Goal: Navigation & Orientation: Find specific page/section

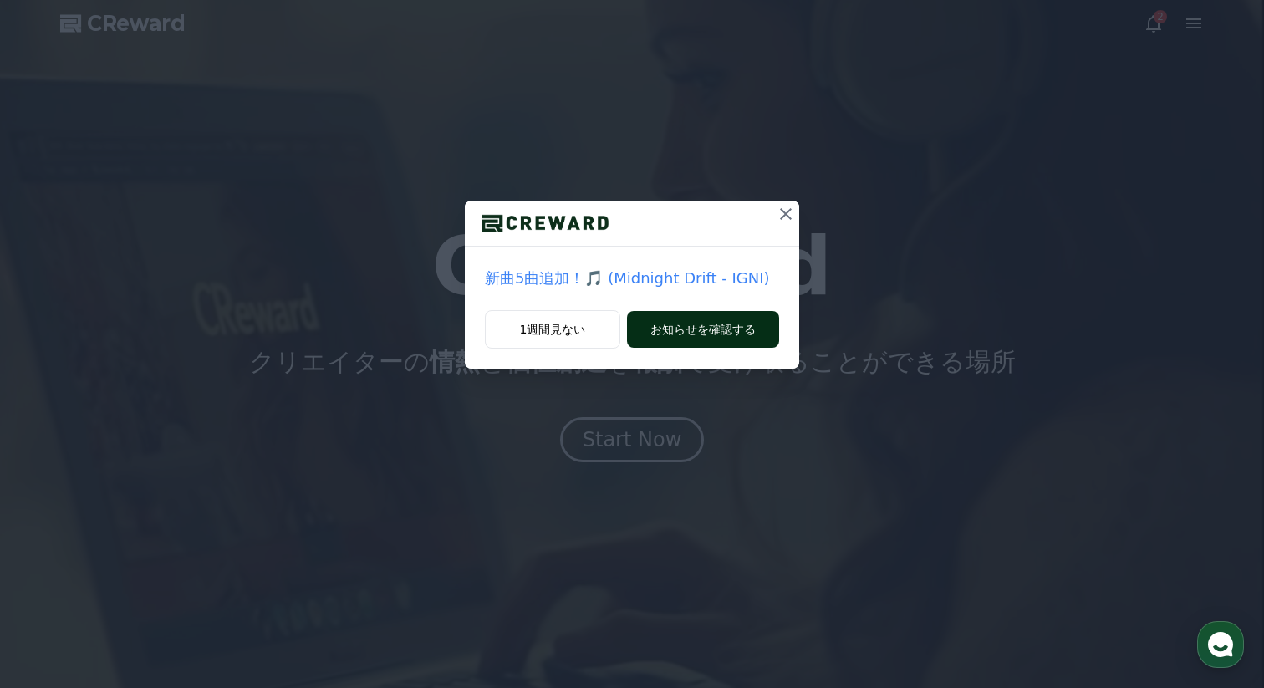
click at [727, 339] on button "お知らせを確認する" at bounding box center [703, 329] width 152 height 37
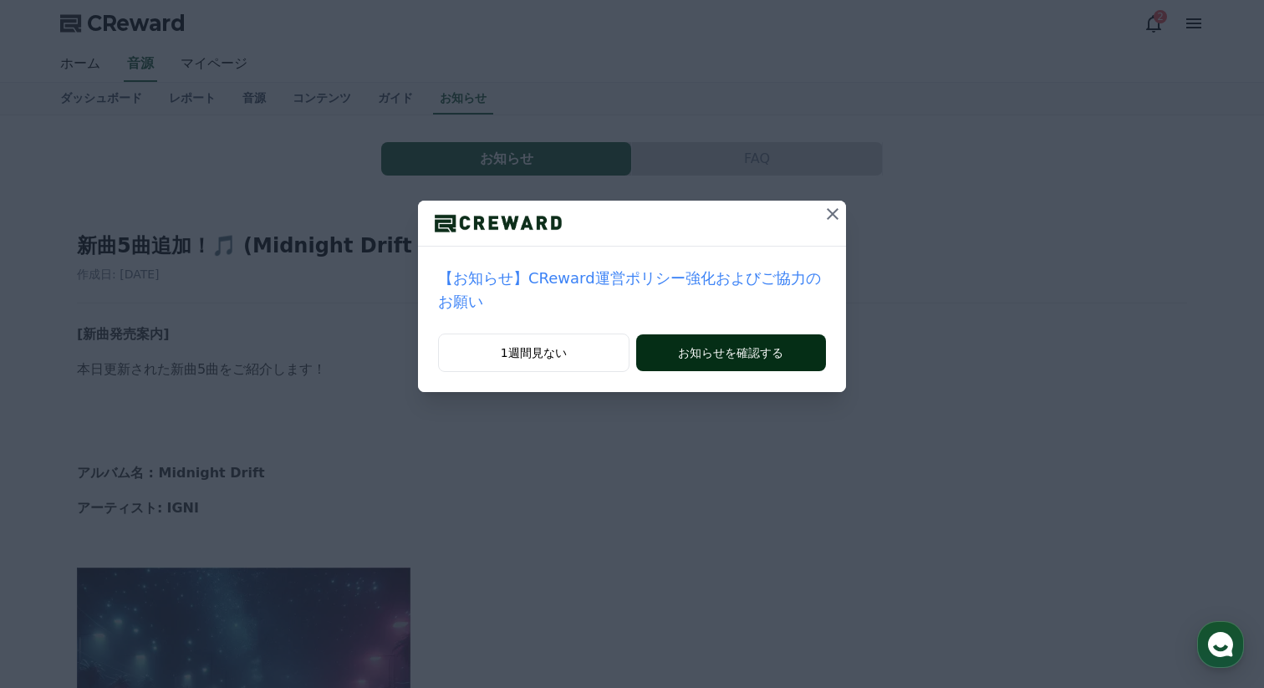
click at [761, 354] on button "お知らせを確認する" at bounding box center [731, 352] width 190 height 37
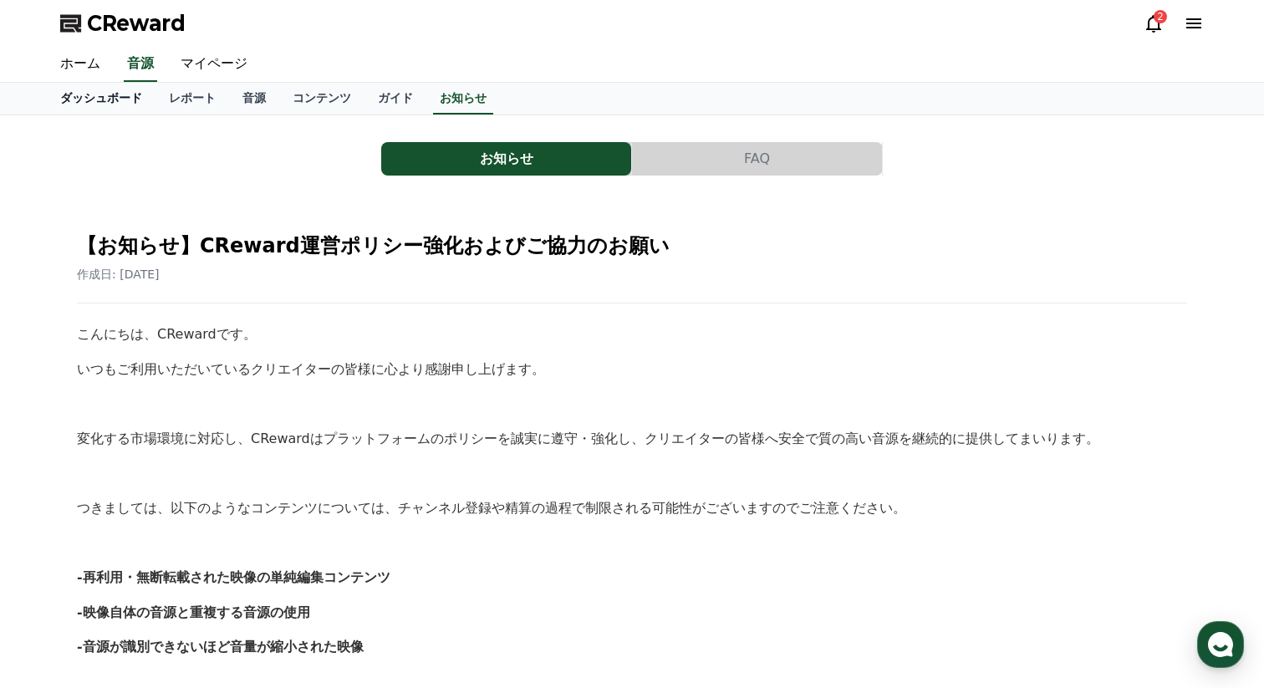
click at [118, 97] on link "ダッシュボード" at bounding box center [101, 99] width 109 height 32
